Goal: Task Accomplishment & Management: Use online tool/utility

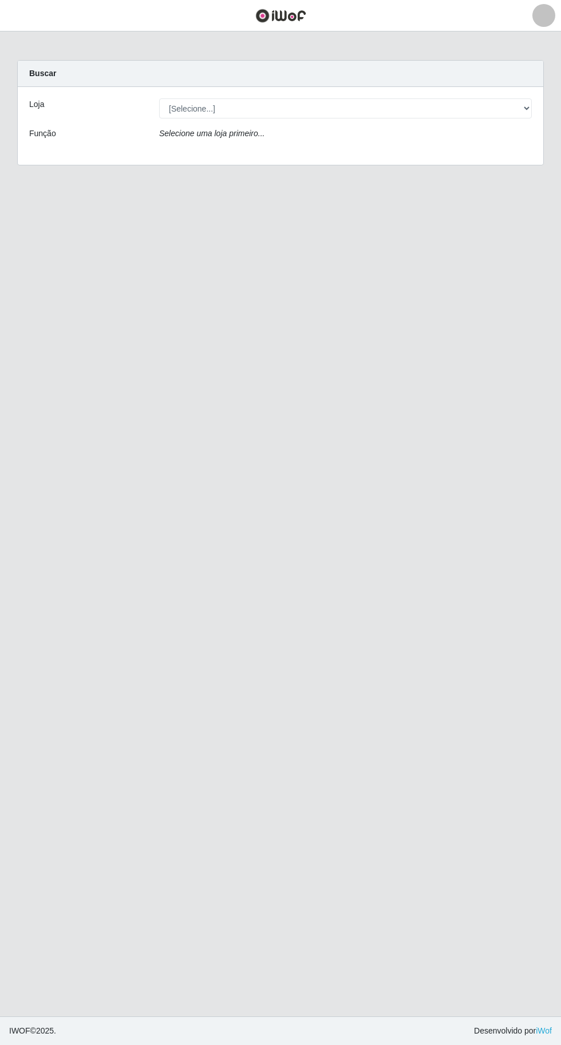
click at [333, 137] on div "Selecione uma loja primeiro..." at bounding box center [346, 136] width 390 height 17
click at [316, 108] on select "[Selecione...] Extraplus - [GEOGRAPHIC_DATA] 03 - [GEOGRAPHIC_DATA]" at bounding box center [345, 108] width 373 height 20
select select "468"
click at [159, 98] on select "[Selecione...] Extraplus - [GEOGRAPHIC_DATA] 03 - [GEOGRAPHIC_DATA]" at bounding box center [345, 108] width 373 height 20
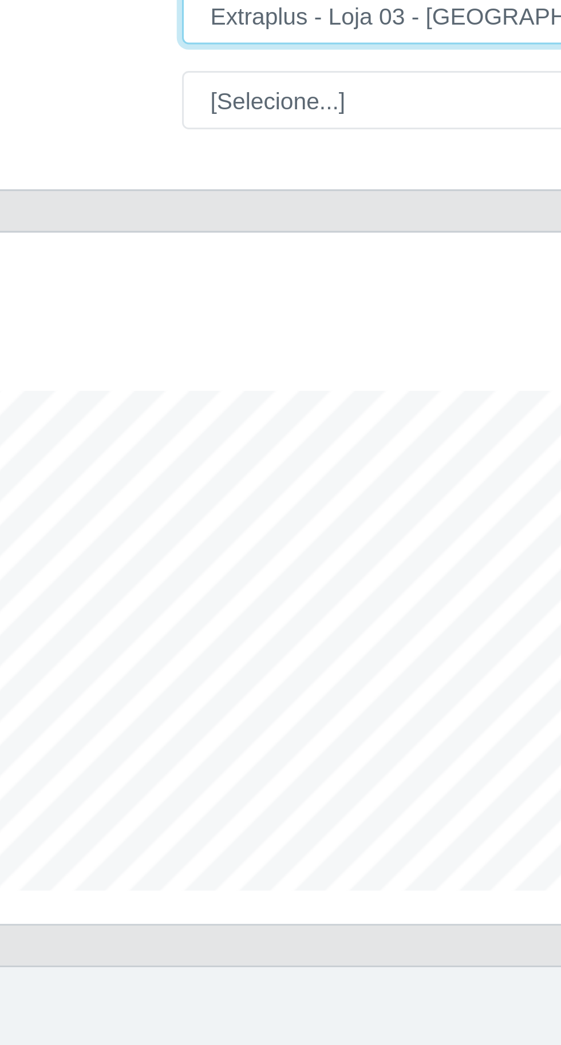
scroll to position [237, 525]
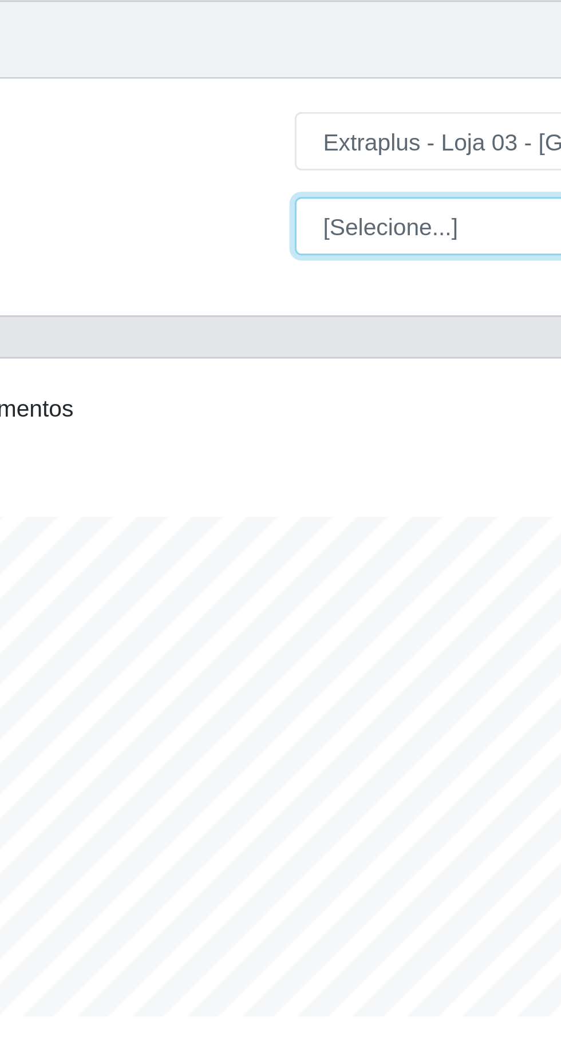
click at [195, 142] on select "[Selecione...] Repositor Repositor + Repositor ++" at bounding box center [345, 138] width 373 height 20
click at [159, 128] on select "[Selecione...] Repositor Repositor + Repositor ++" at bounding box center [345, 138] width 373 height 20
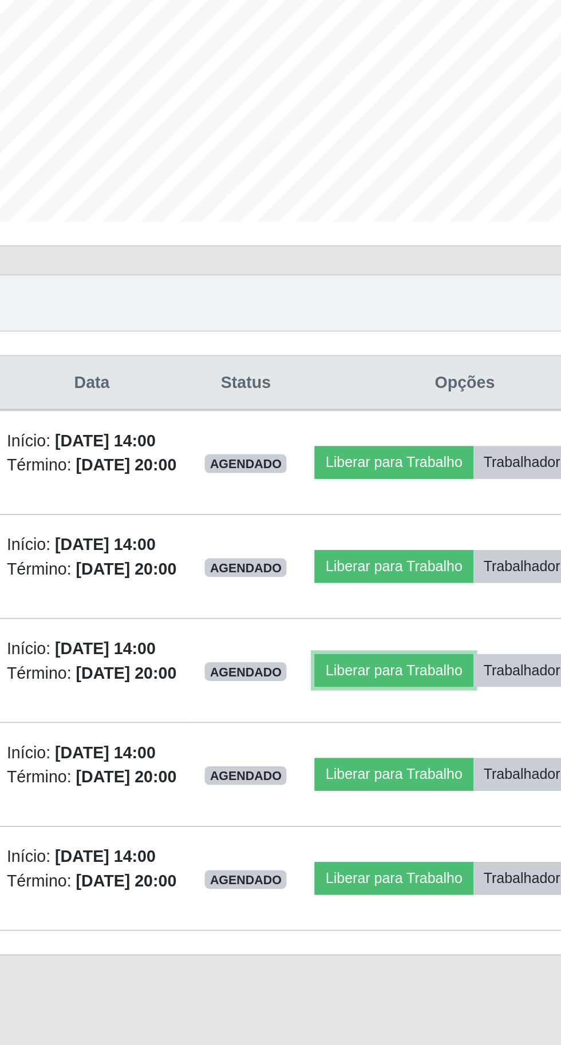
click at [454, 637] on button "Liberar para Trabalho" at bounding box center [415, 629] width 77 height 16
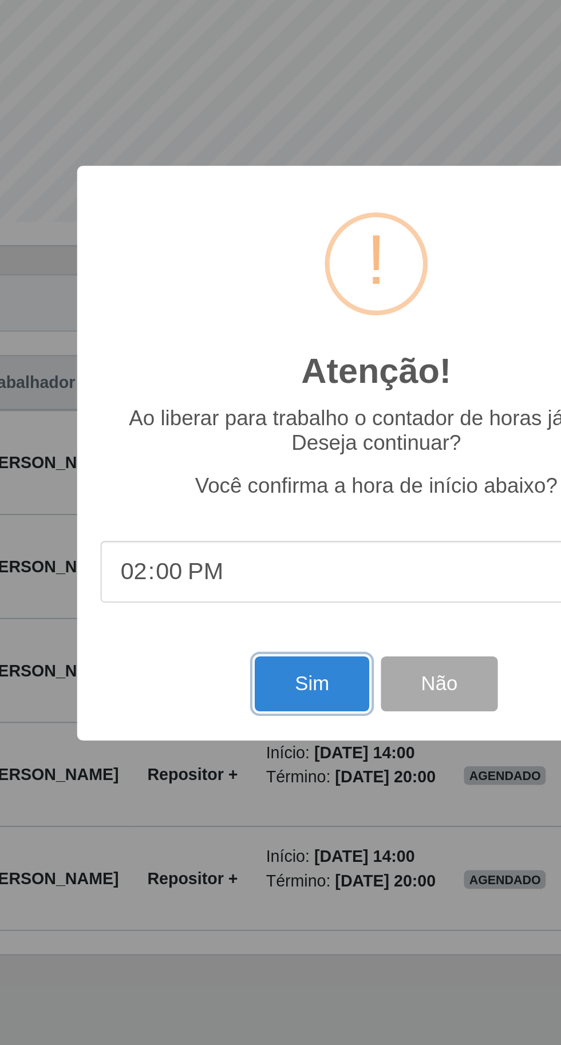
click at [239, 639] on button "Sim" at bounding box center [249, 635] width 56 height 27
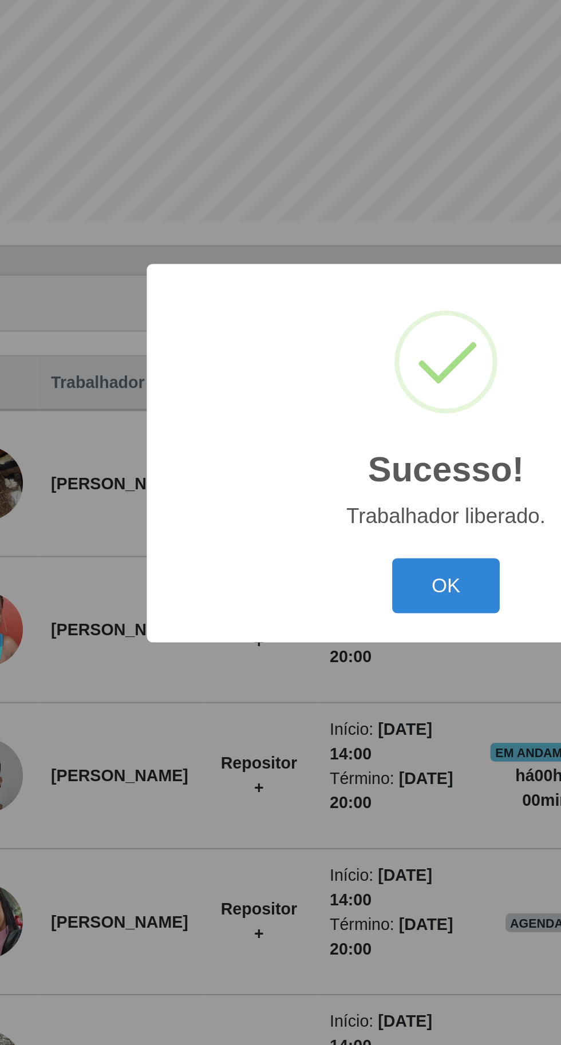
click at [276, 584] on button "OK" at bounding box center [280, 587] width 53 height 27
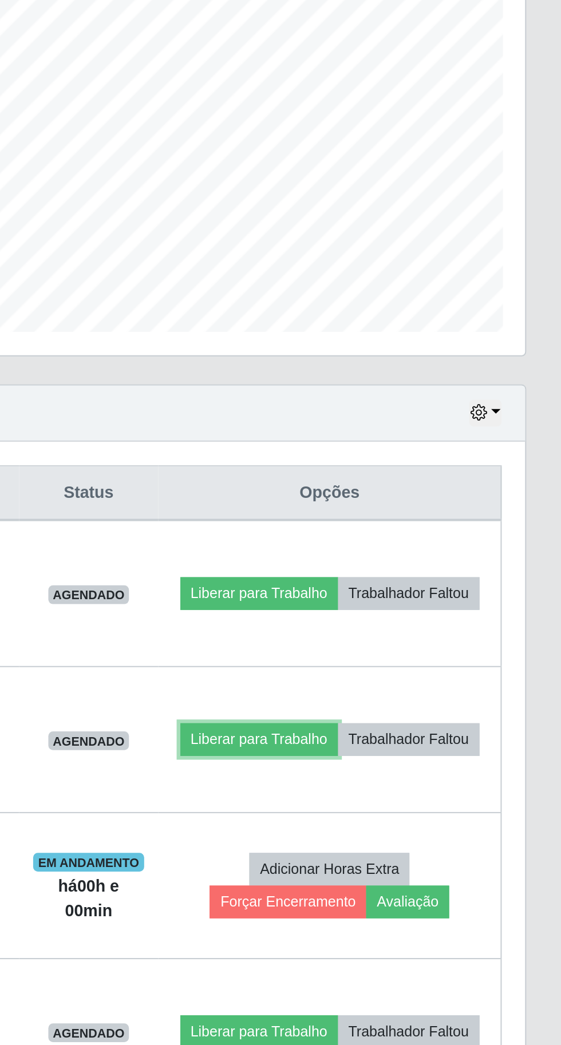
click at [452, 601] on button "Liberar para Trabalho" at bounding box center [412, 609] width 77 height 16
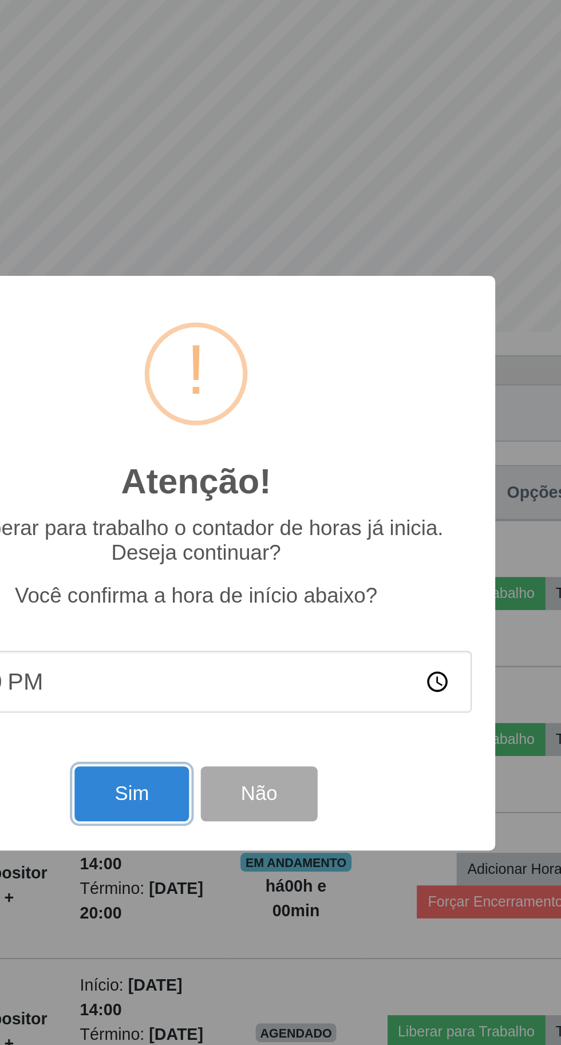
click at [252, 639] on button "Sim" at bounding box center [249, 635] width 56 height 27
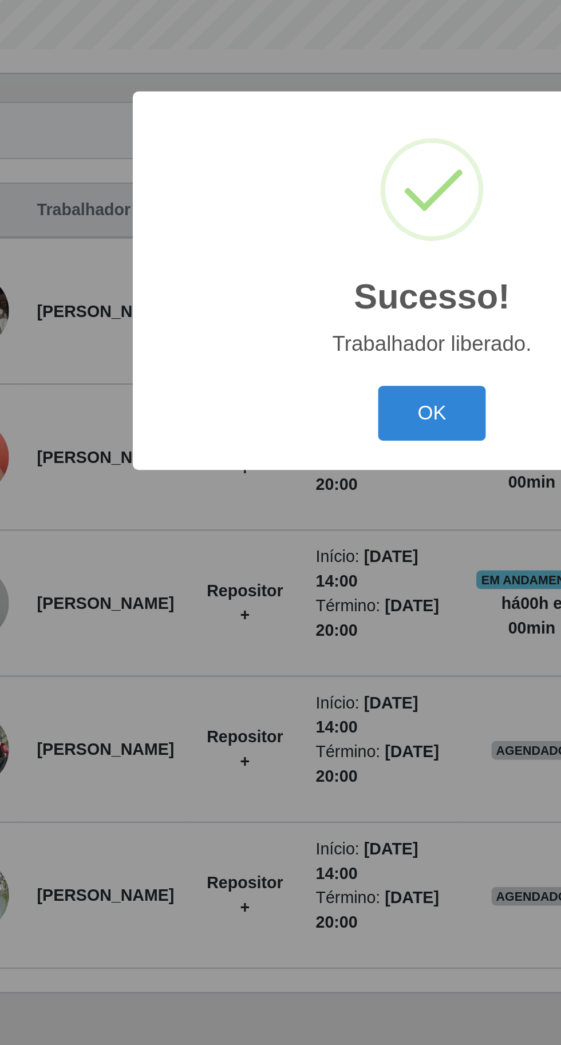
click at [280, 601] on button "OK" at bounding box center [280, 587] width 53 height 27
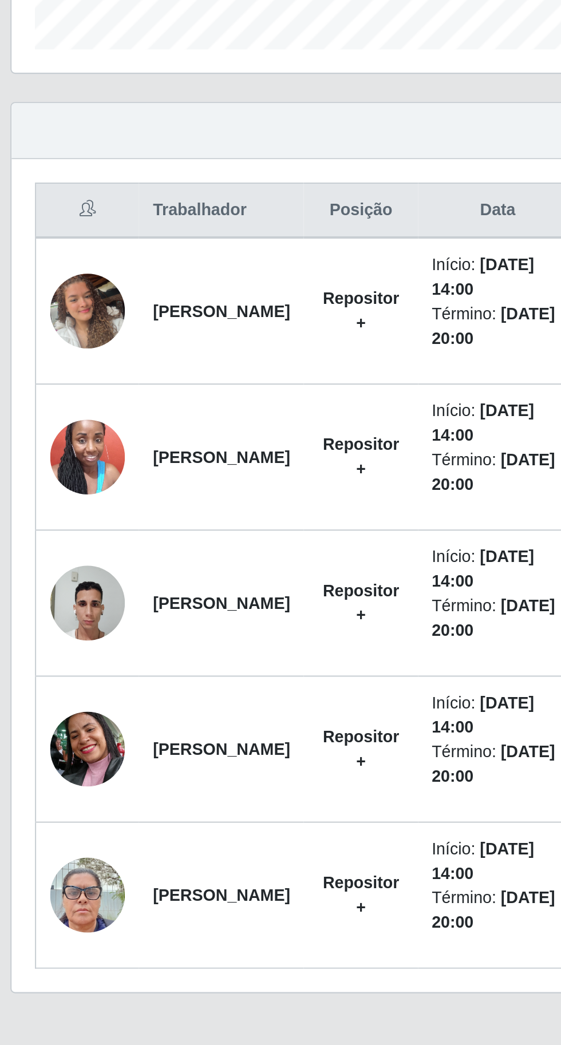
click at [216, 830] on td "Repositor +" at bounding box center [189, 824] width 56 height 72
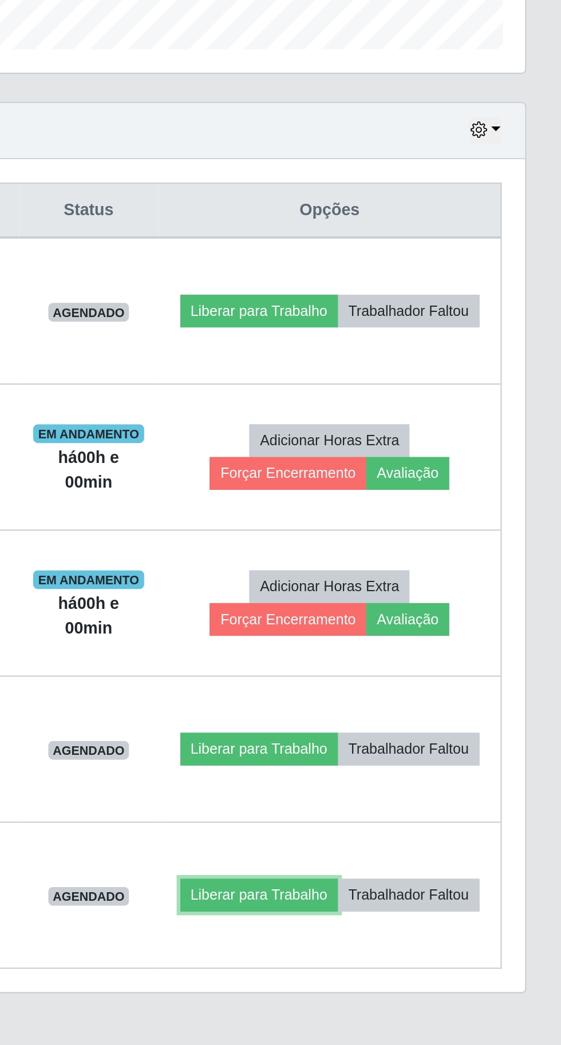
click at [452, 816] on button "Liberar para Trabalho" at bounding box center [412, 824] width 77 height 16
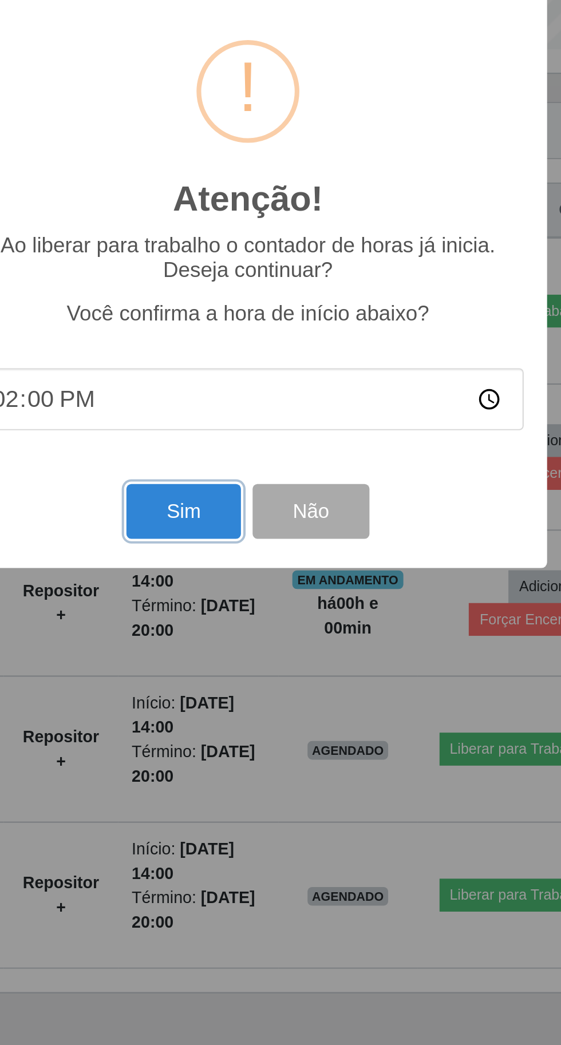
click at [251, 649] on button "Sim" at bounding box center [249, 635] width 56 height 27
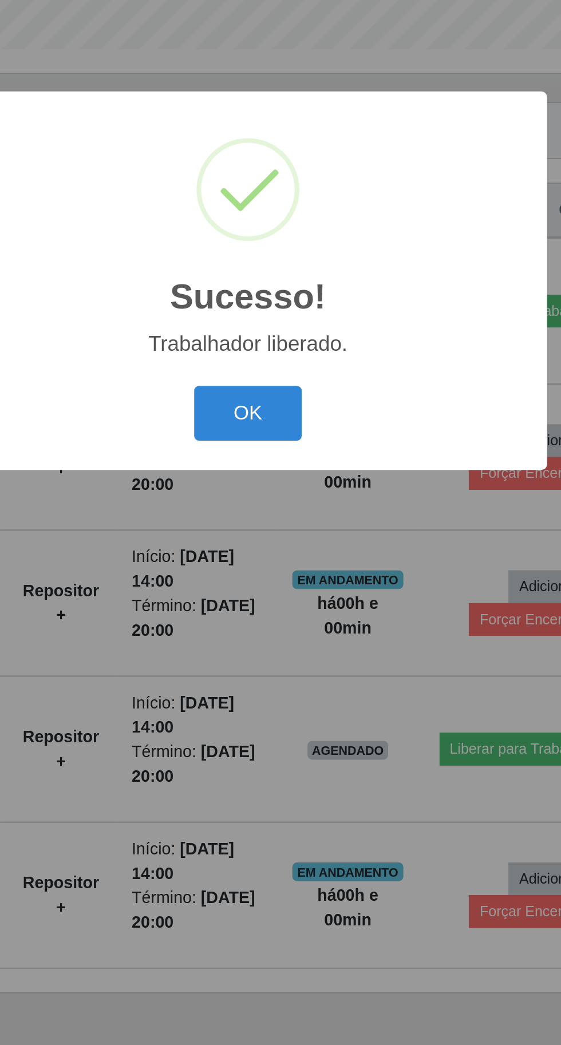
click at [285, 601] on button "OK" at bounding box center [280, 587] width 53 height 27
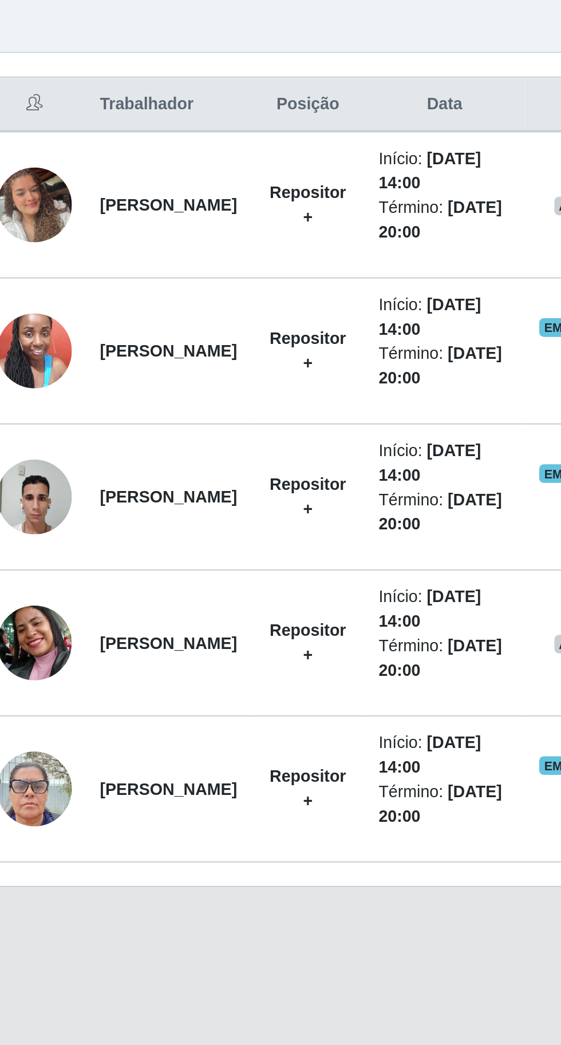
click at [109, 865] on div "Trabalhador Posição Data Status Opções [PERSON_NAME] Repositor + Início: [DATE]…" at bounding box center [280, 667] width 525 height 408
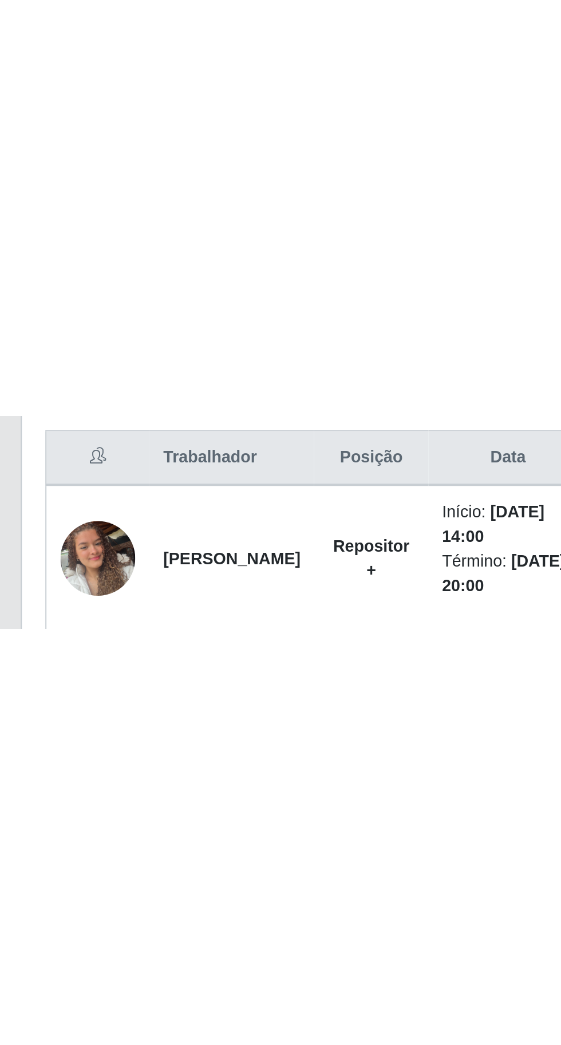
scroll to position [0, 0]
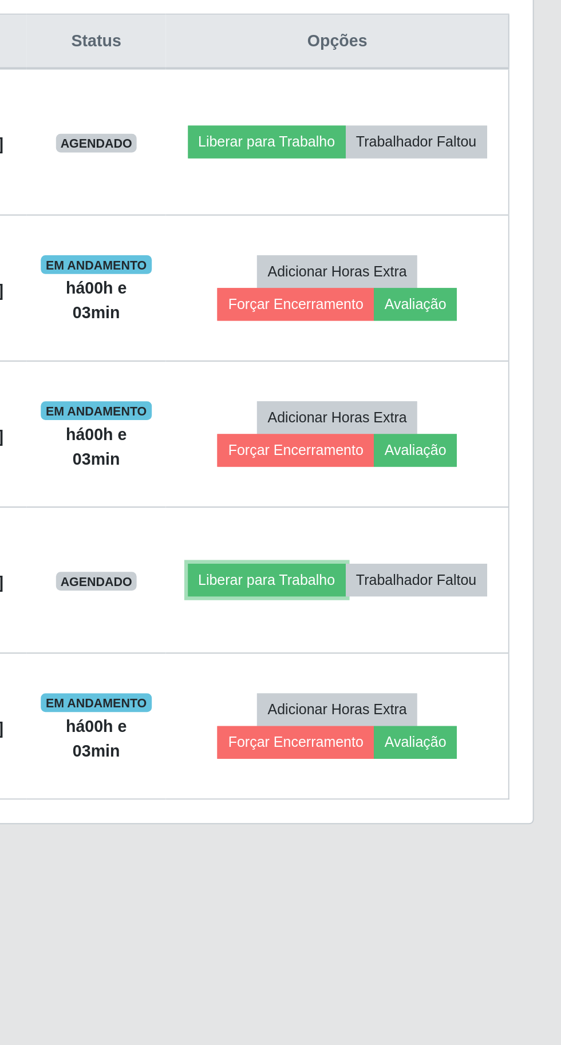
click at [433, 744] on button "Liberar para Trabalho" at bounding box center [412, 752] width 77 height 16
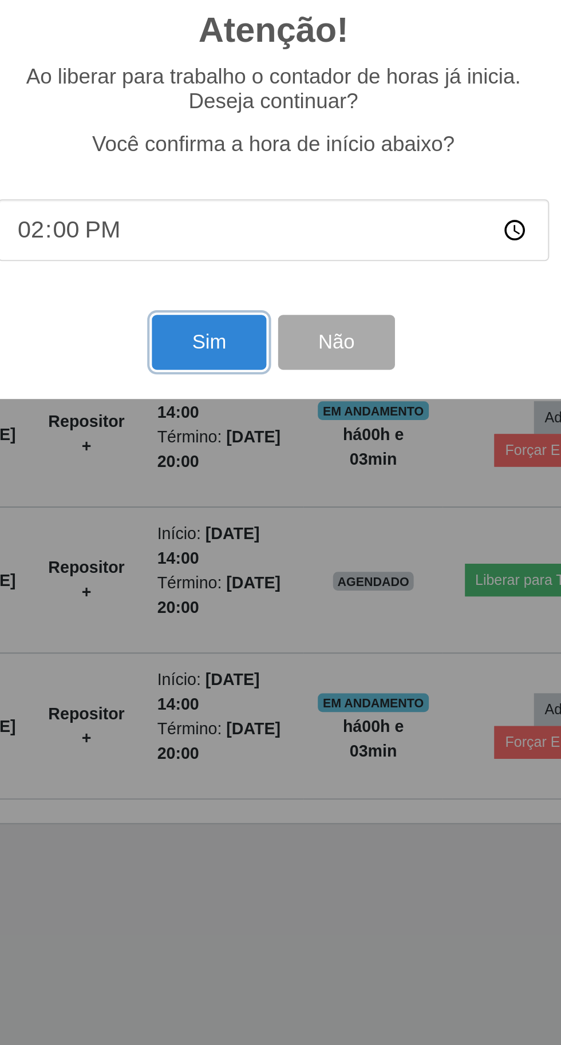
click at [248, 632] on button "Sim" at bounding box center [249, 635] width 56 height 27
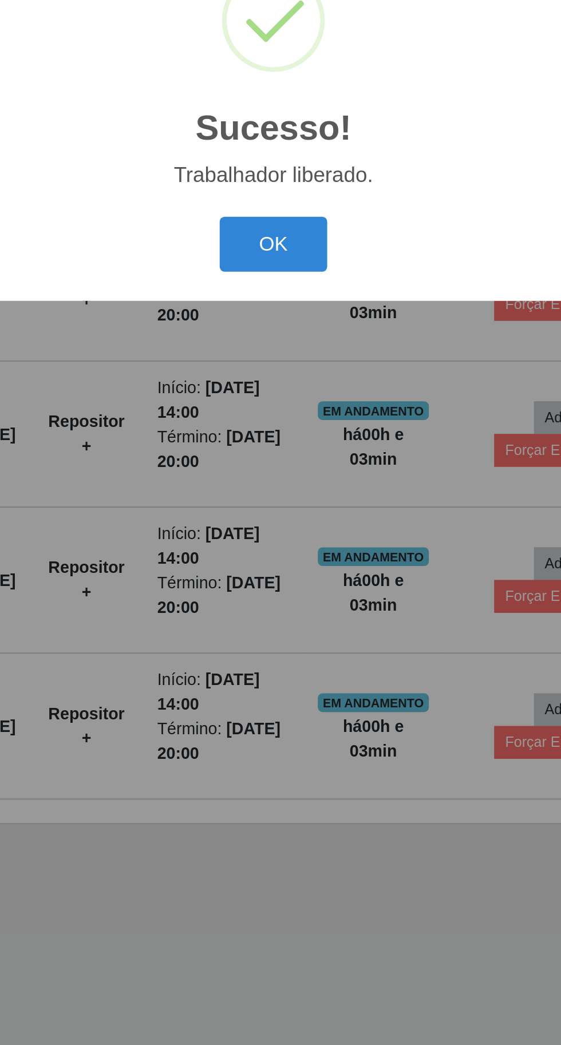
click at [283, 582] on button "OK" at bounding box center [280, 587] width 53 height 27
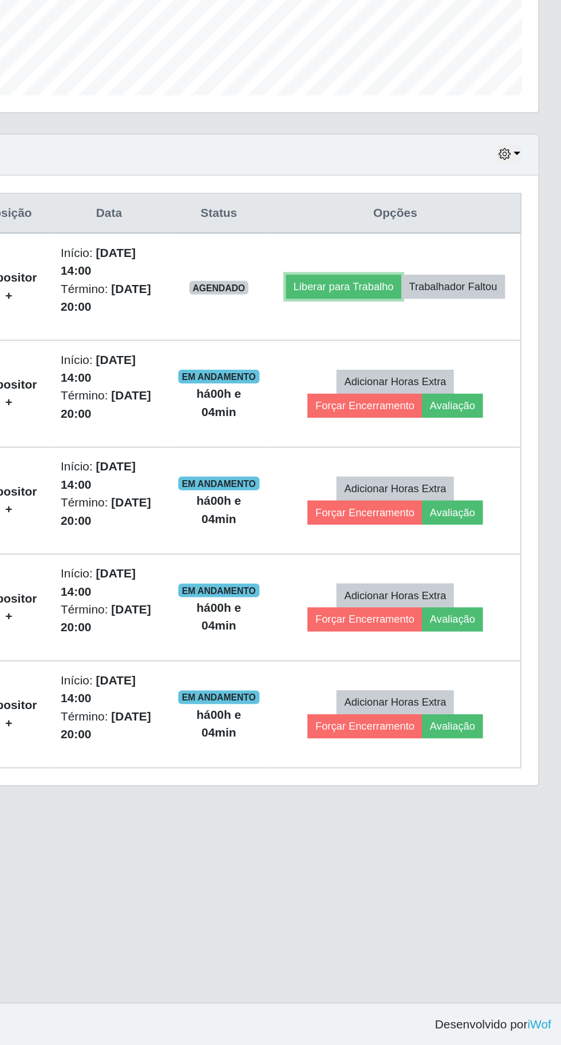
click at [443, 529] on button "Liberar para Trabalho" at bounding box center [412, 537] width 77 height 16
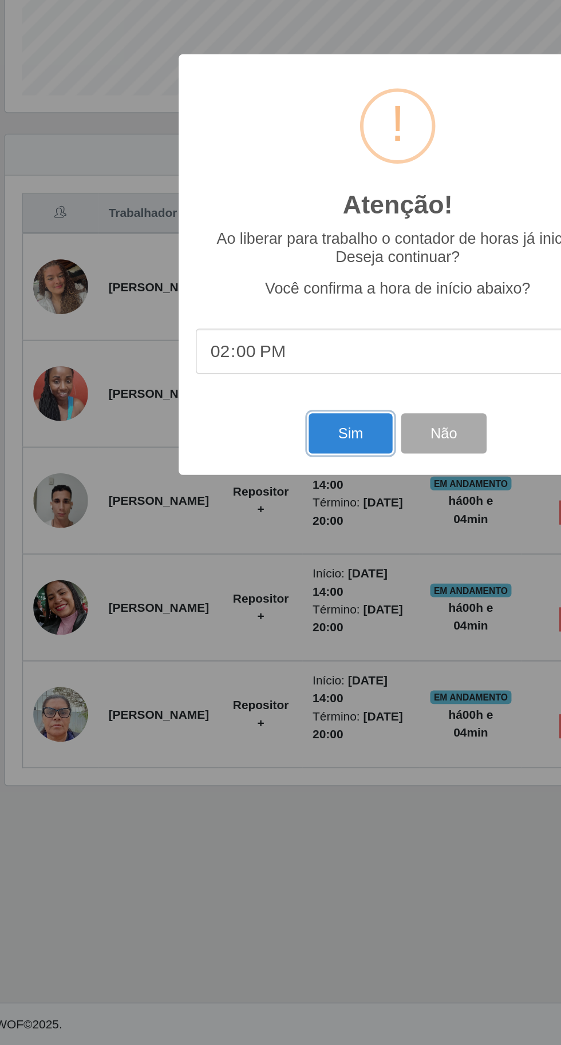
click at [246, 625] on button "Sim" at bounding box center [249, 635] width 56 height 27
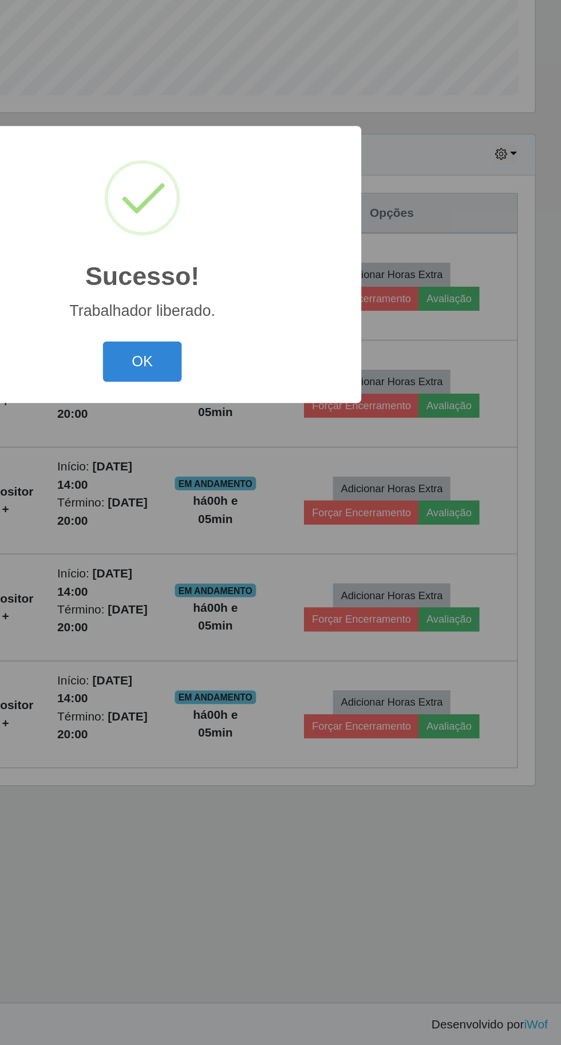
click at [278, 579] on button "OK" at bounding box center [280, 587] width 53 height 27
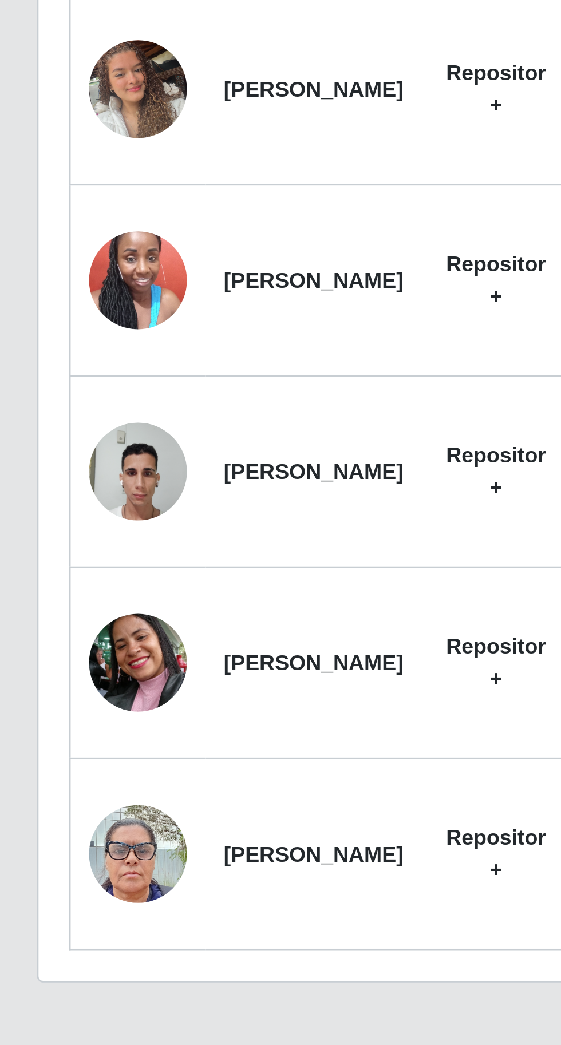
click at [49, 766] on img at bounding box center [55, 751] width 37 height 65
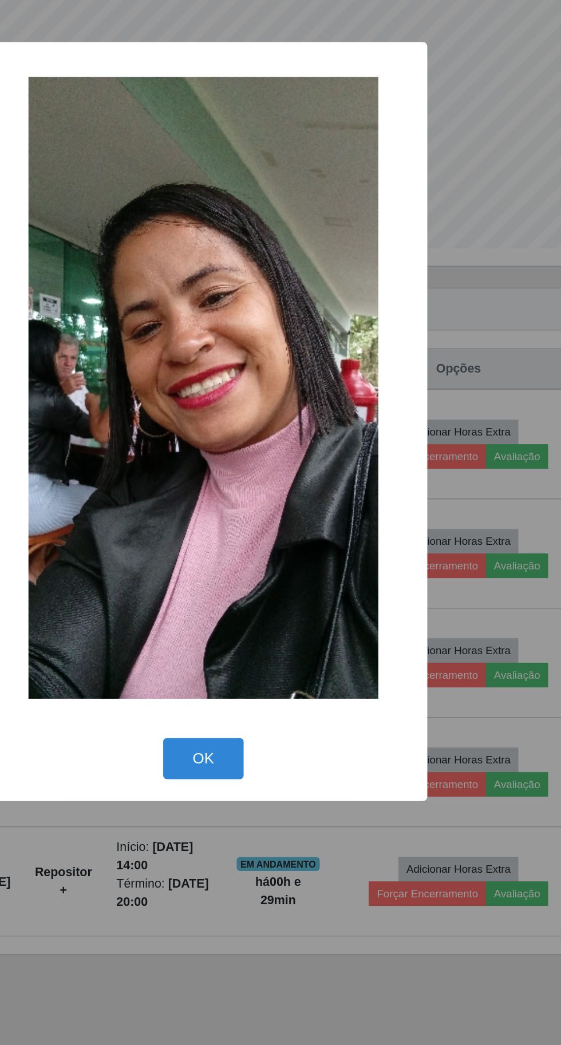
click at [284, 732] on button "OK" at bounding box center [280, 743] width 53 height 27
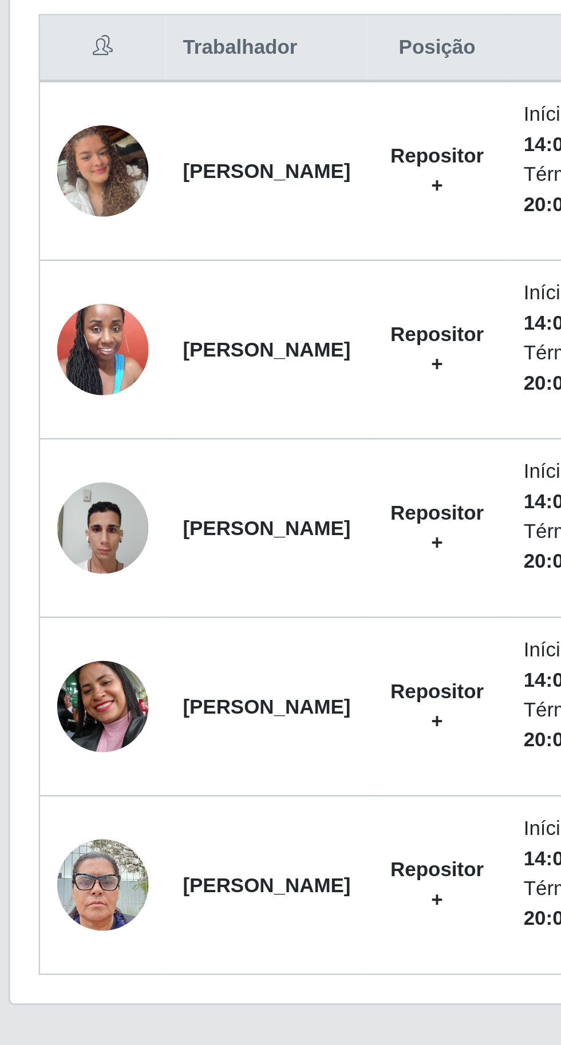
click at [57, 679] on img at bounding box center [55, 680] width 37 height 49
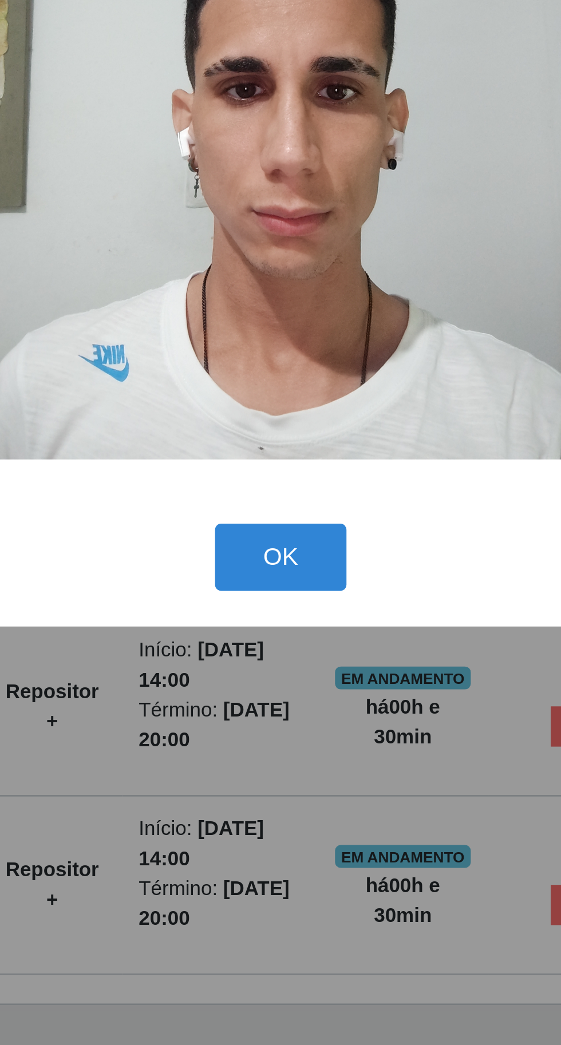
click at [283, 682] on button "OK" at bounding box center [280, 692] width 53 height 27
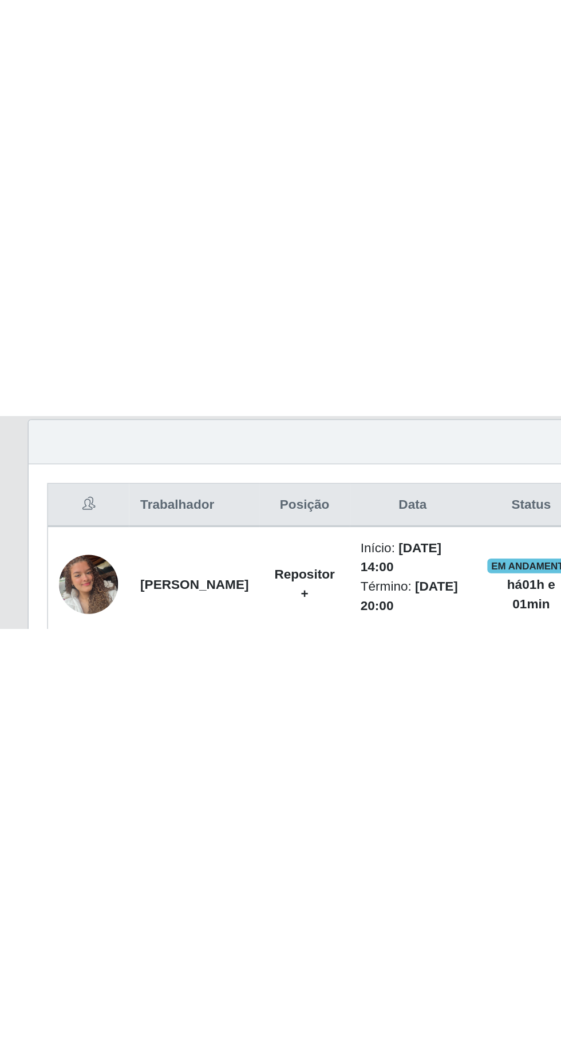
scroll to position [78, 0]
